Goal: Task Accomplishment & Management: Manage account settings

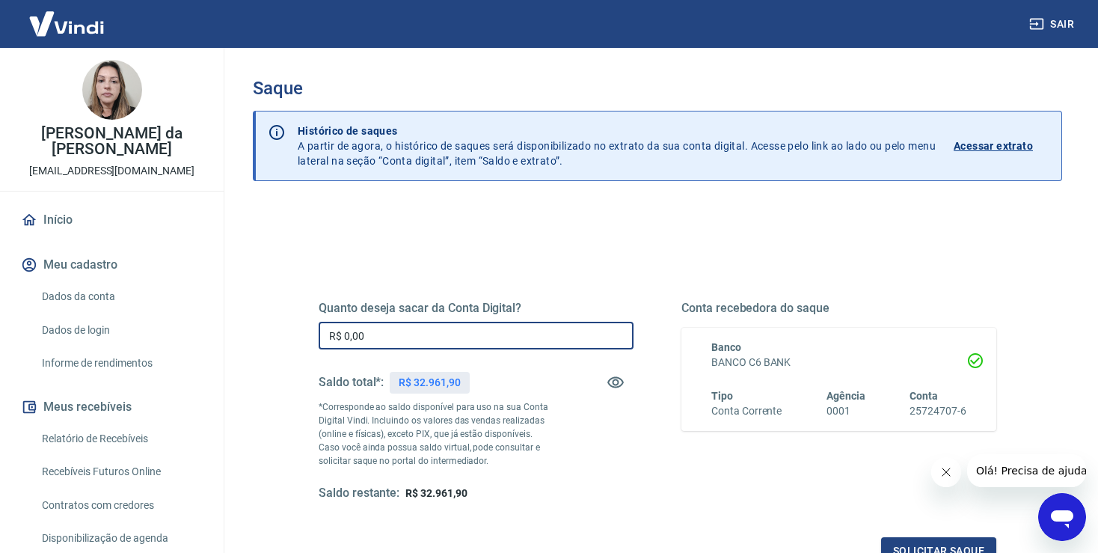
click at [405, 341] on input "R$ 0,00" at bounding box center [476, 336] width 315 height 28
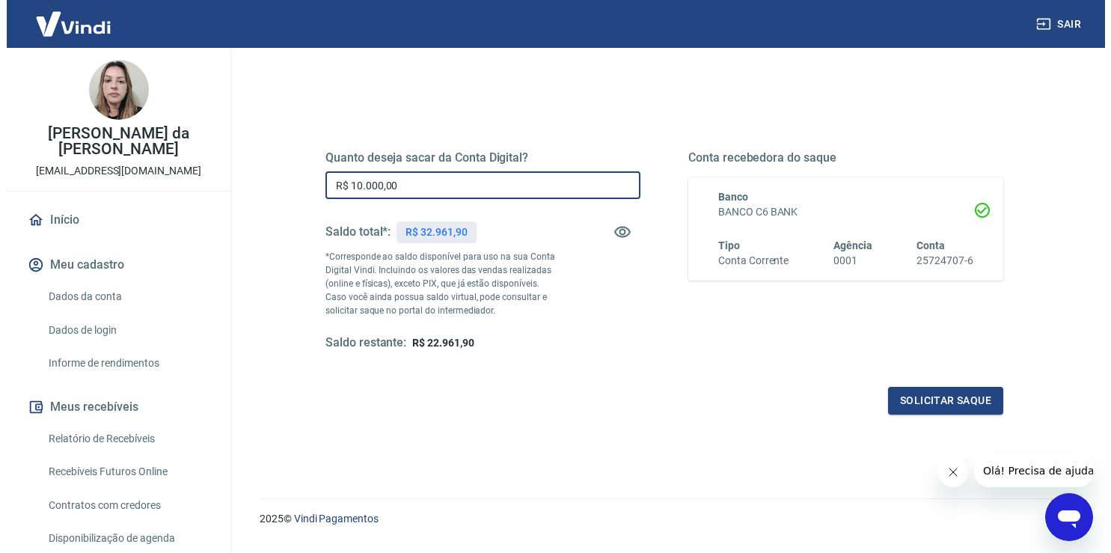
scroll to position [158, 0]
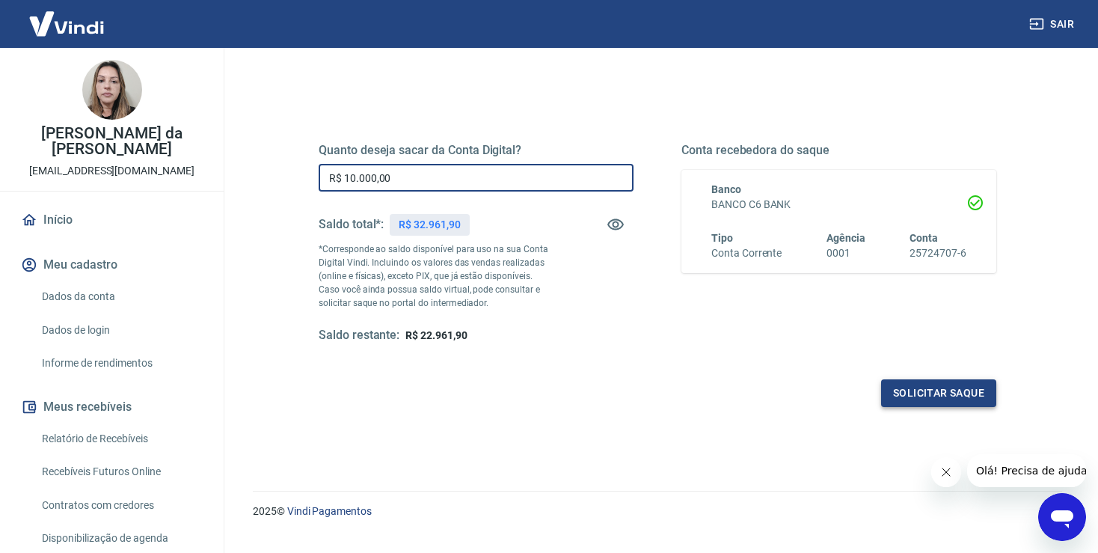
type input "R$ 10.000,00"
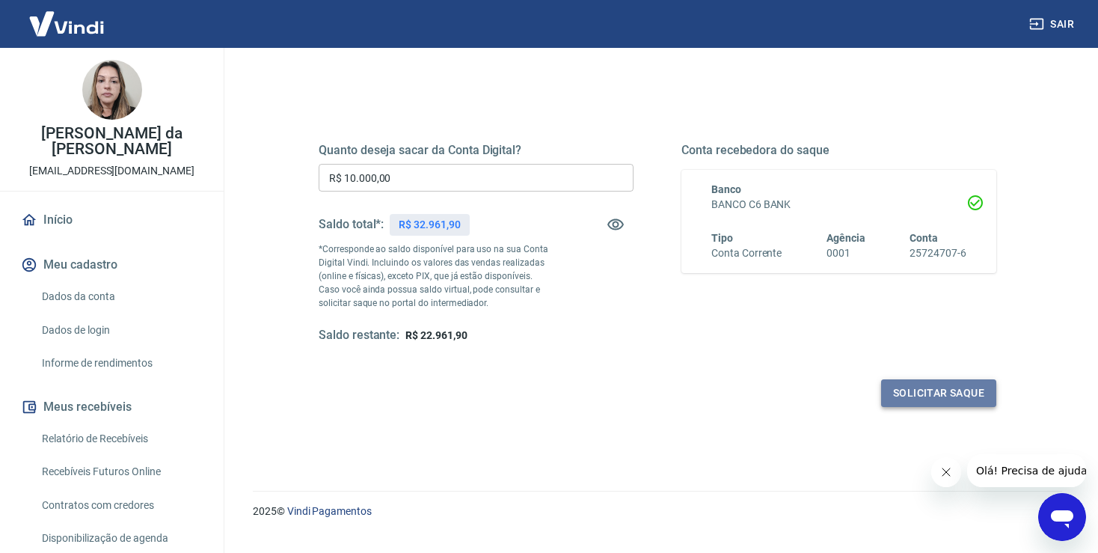
click at [931, 393] on button "Solicitar saque" at bounding box center [938, 393] width 115 height 28
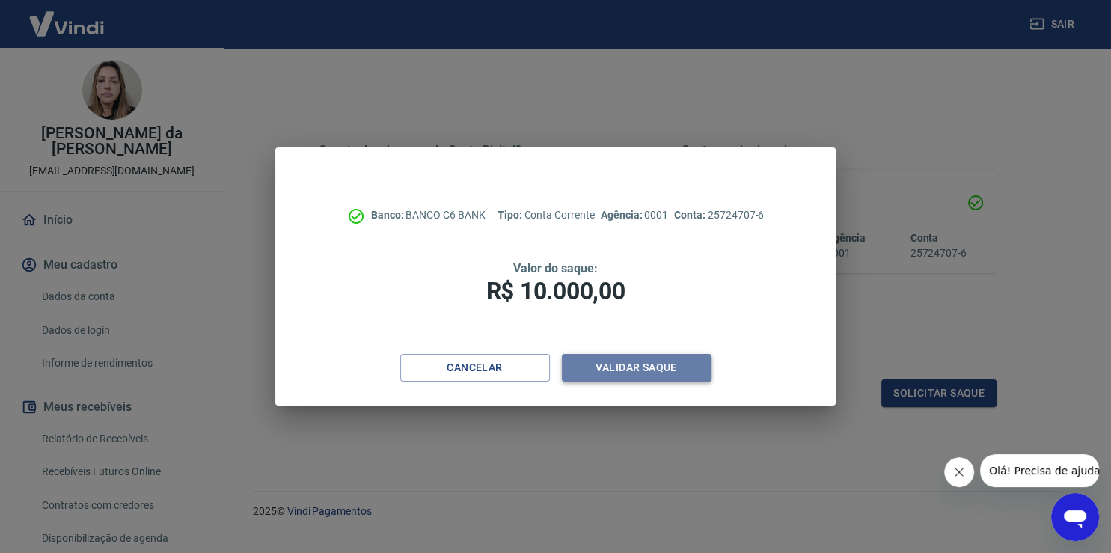
click at [638, 370] on button "Validar saque" at bounding box center [637, 368] width 150 height 28
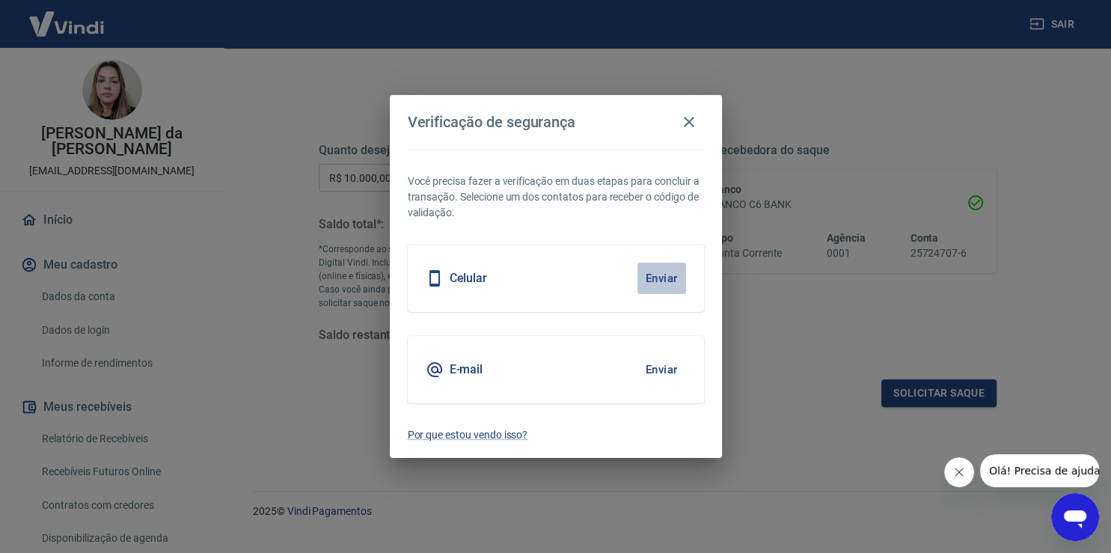
click at [661, 278] on button "Enviar" at bounding box center [661, 278] width 49 height 31
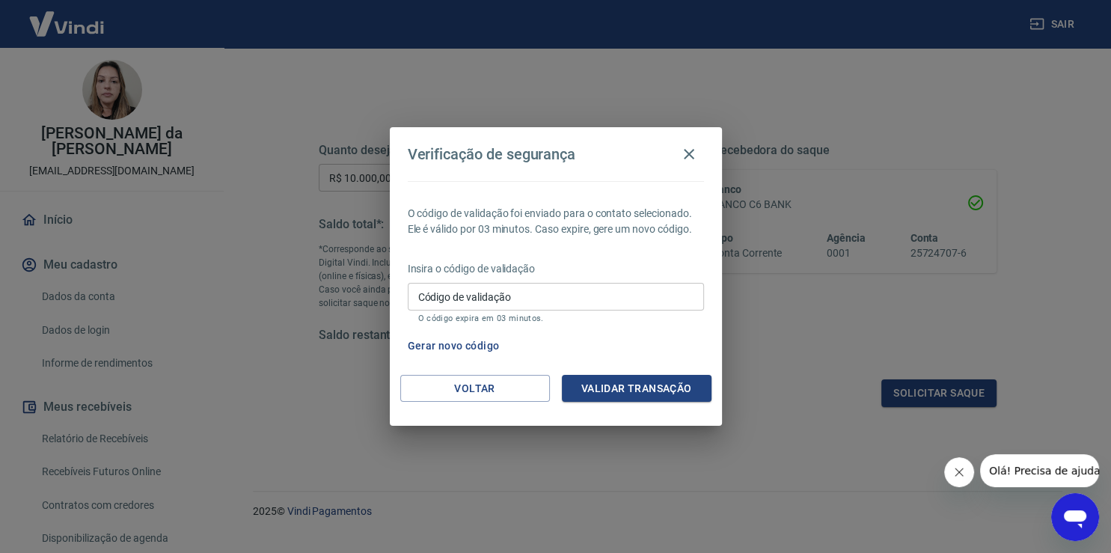
click at [498, 295] on input "Código de validação" at bounding box center [556, 297] width 296 height 28
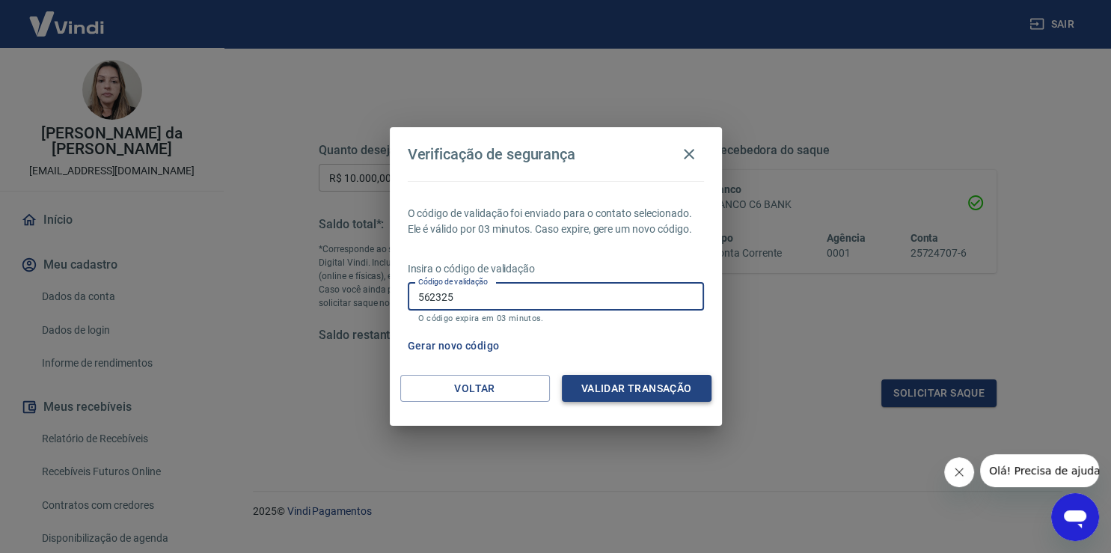
type input "562325"
click at [642, 390] on button "Validar transação" at bounding box center [637, 389] width 150 height 28
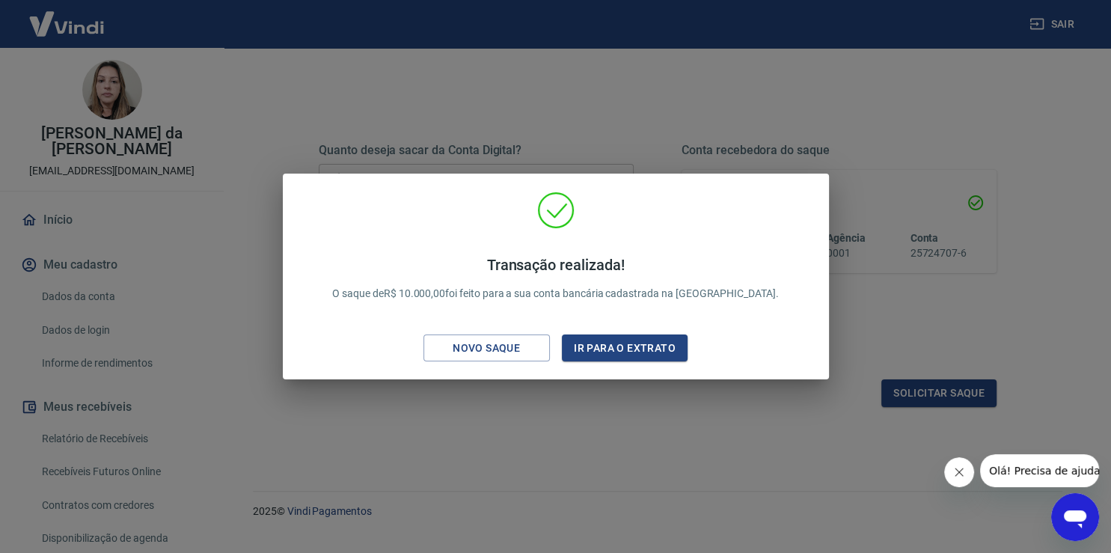
click at [872, 175] on div "Transação realizada! O saque de R$ 10.000,00 foi feito para a sua conta bancári…" at bounding box center [555, 276] width 1111 height 553
